Goal: Task Accomplishment & Management: Complete application form

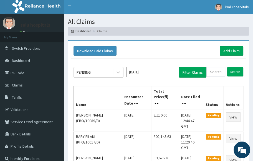
drag, startPoint x: 196, startPoint y: 45, endPoint x: 171, endPoint y: 45, distance: 25.2
click at [196, 45] on div "Download Paid Claims Add Claim" at bounding box center [158, 50] width 175 height 15
click at [239, 52] on link "Add Claim" at bounding box center [232, 50] width 24 height 9
click at [22, 74] on link "PA Code" at bounding box center [32, 73] width 64 height 12
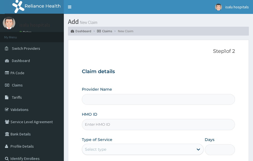
type input "Isalu Hospital Limited"
click at [142, 101] on input "Isalu Hospital Limited" at bounding box center [158, 99] width 153 height 11
click at [191, 122] on input "HMO ID" at bounding box center [158, 124] width 153 height 11
paste input "TPE/10002/C"
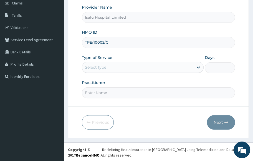
scroll to position [82, 0]
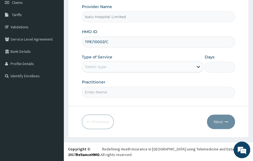
type input "TPE/10002/C"
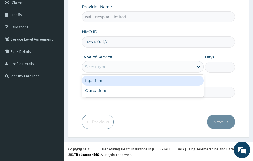
click at [108, 66] on div "Select type" at bounding box center [137, 66] width 111 height 9
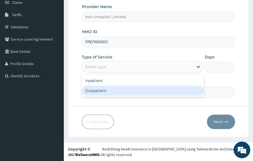
click at [105, 88] on div "Outpatient" at bounding box center [143, 90] width 122 height 10
type input "1"
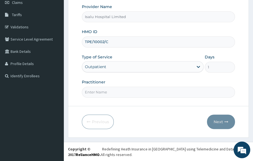
click at [104, 92] on input "Practitioner" at bounding box center [158, 92] width 153 height 11
type input "DR"
click at [224, 126] on button "Next" at bounding box center [221, 121] width 28 height 14
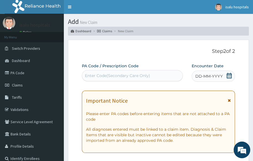
click at [119, 80] on div "Enter Code(Secondary Care Only)" at bounding box center [132, 75] width 101 height 11
paste input "PA/DF5CB1"
type input "PA/DF5CB1"
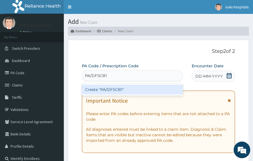
click at [139, 90] on div "Create "PA/DF5CB1"" at bounding box center [132, 89] width 101 height 10
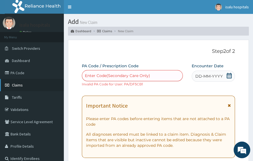
click at [23, 85] on link "Claims" at bounding box center [32, 85] width 64 height 12
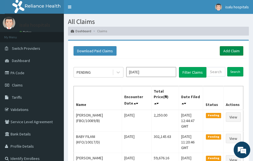
click at [232, 52] on link "Add Claim" at bounding box center [232, 50] width 24 height 9
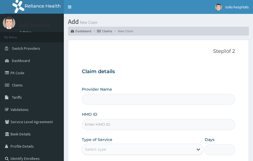
click at [117, 127] on input "HMO ID" at bounding box center [158, 124] width 153 height 11
type input "Isalu Hospital Limited"
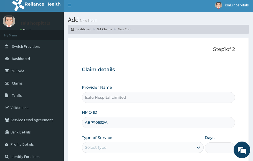
scroll to position [69, 0]
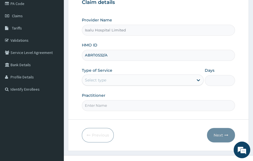
type input "ABP/10532/A"
click at [150, 80] on div "Select type" at bounding box center [137, 79] width 111 height 9
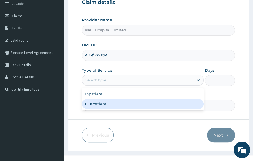
drag, startPoint x: 140, startPoint y: 102, endPoint x: 134, endPoint y: 107, distance: 7.9
click at [138, 104] on div "Outpatient" at bounding box center [143, 104] width 122 height 10
type input "1"
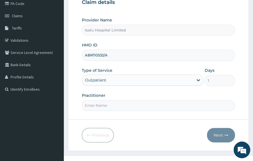
click at [123, 106] on input "Practitioner" at bounding box center [158, 105] width 153 height 11
type input "DR"
drag, startPoint x: 224, startPoint y: 133, endPoint x: 224, endPoint y: 136, distance: 3.1
click at [224, 136] on button "Next" at bounding box center [221, 135] width 28 height 14
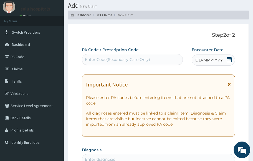
scroll to position [0, 0]
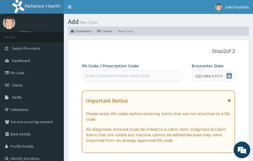
click at [125, 78] on div "Enter Code(Secondary Care Only)" at bounding box center [117, 76] width 65 height 6
paste input "PA/DF5CB1"
type input "PA/DF5CB1"
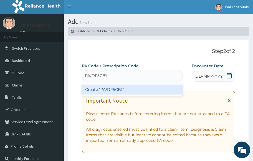
click at [137, 91] on div "Create "PA/DF5CB1"" at bounding box center [132, 89] width 101 height 10
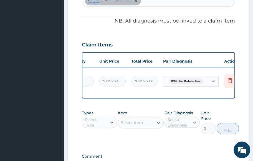
scroll to position [0, 90]
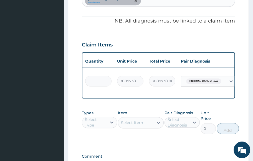
drag, startPoint x: 90, startPoint y: 28, endPoint x: 92, endPoint y: 42, distance: 14.1
click at [89, 29] on div "PA Code / Prescription Code PA/DF5CB1 Encounter Date 10-09-2025 Important Notic…" at bounding box center [158, 32] width 153 height 288
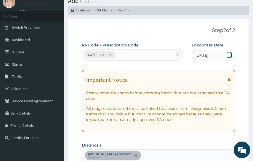
scroll to position [0, 0]
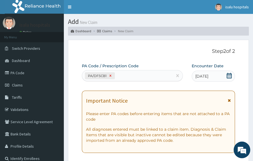
click at [110, 75] on icon at bounding box center [110, 76] width 2 height 2
click at [123, 74] on div "Enter Code(Secondary Care Only)" at bounding box center [117, 76] width 65 height 6
paste input "PA/DF5CB1"
type input "PA/DF5CB1"
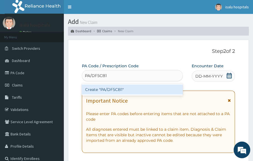
click at [120, 91] on div "Create "PA/DF5CB1"" at bounding box center [132, 89] width 101 height 10
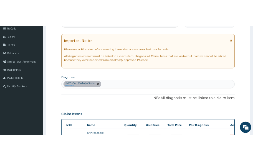
scroll to position [138, 0]
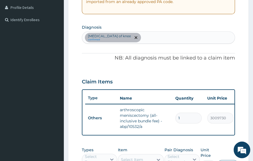
drag, startPoint x: 215, startPoint y: 71, endPoint x: 209, endPoint y: 72, distance: 5.6
click at [214, 71] on div "PA Code / Prescription Code PA/DF5CB1 Encounter Date 10-09-2025 Important Notic…" at bounding box center [158, 69] width 153 height 288
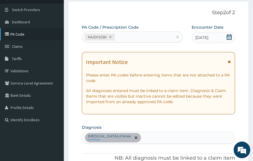
scroll to position [0, 0]
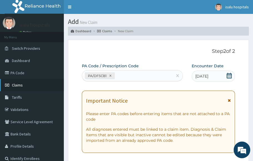
click at [23, 86] on link "Claims" at bounding box center [32, 85] width 64 height 12
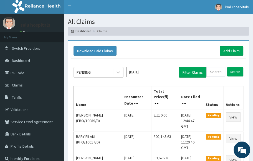
click at [195, 44] on div "Download Paid Claims Add Claim" at bounding box center [158, 50] width 175 height 15
drag, startPoint x: 237, startPoint y: 50, endPoint x: 175, endPoint y: 56, distance: 62.1
click at [236, 50] on link "Add Claim" at bounding box center [232, 50] width 24 height 9
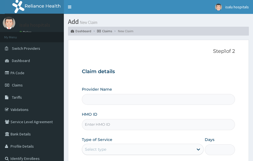
type input "Isalu Hospital Limited"
click at [200, 71] on h3 "Claim details" at bounding box center [158, 72] width 153 height 6
drag, startPoint x: 114, startPoint y: 129, endPoint x: 114, endPoint y: 126, distance: 3.1
click at [114, 128] on input "HMO ID" at bounding box center [158, 124] width 153 height 11
paste input "TPE/10002/C"
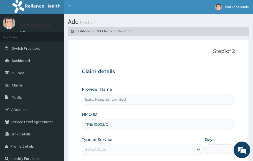
scroll to position [82, 0]
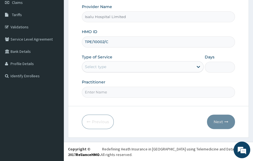
type input "TPE/10002/C"
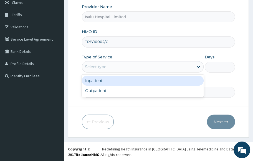
click at [127, 67] on div "Select type" at bounding box center [137, 66] width 111 height 9
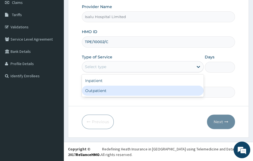
click at [110, 91] on div "Outpatient" at bounding box center [143, 90] width 122 height 10
type input "1"
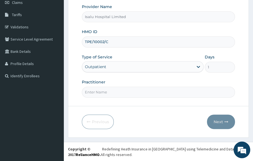
click at [198, 105] on form "Step 1 of 2 Claim details Provider Name Isalu Hospital Limited HMO ID TPE/10002…" at bounding box center [158, 47] width 181 height 180
click at [132, 93] on input "Practitioner" at bounding box center [158, 92] width 153 height 11
paste input "Badru Muhydeen"
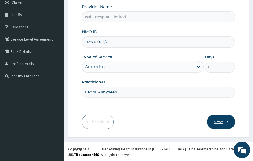
type input "Badru Muhydeen"
click at [220, 116] on button "Next" at bounding box center [221, 121] width 28 height 14
